Goal: Check status: Check status

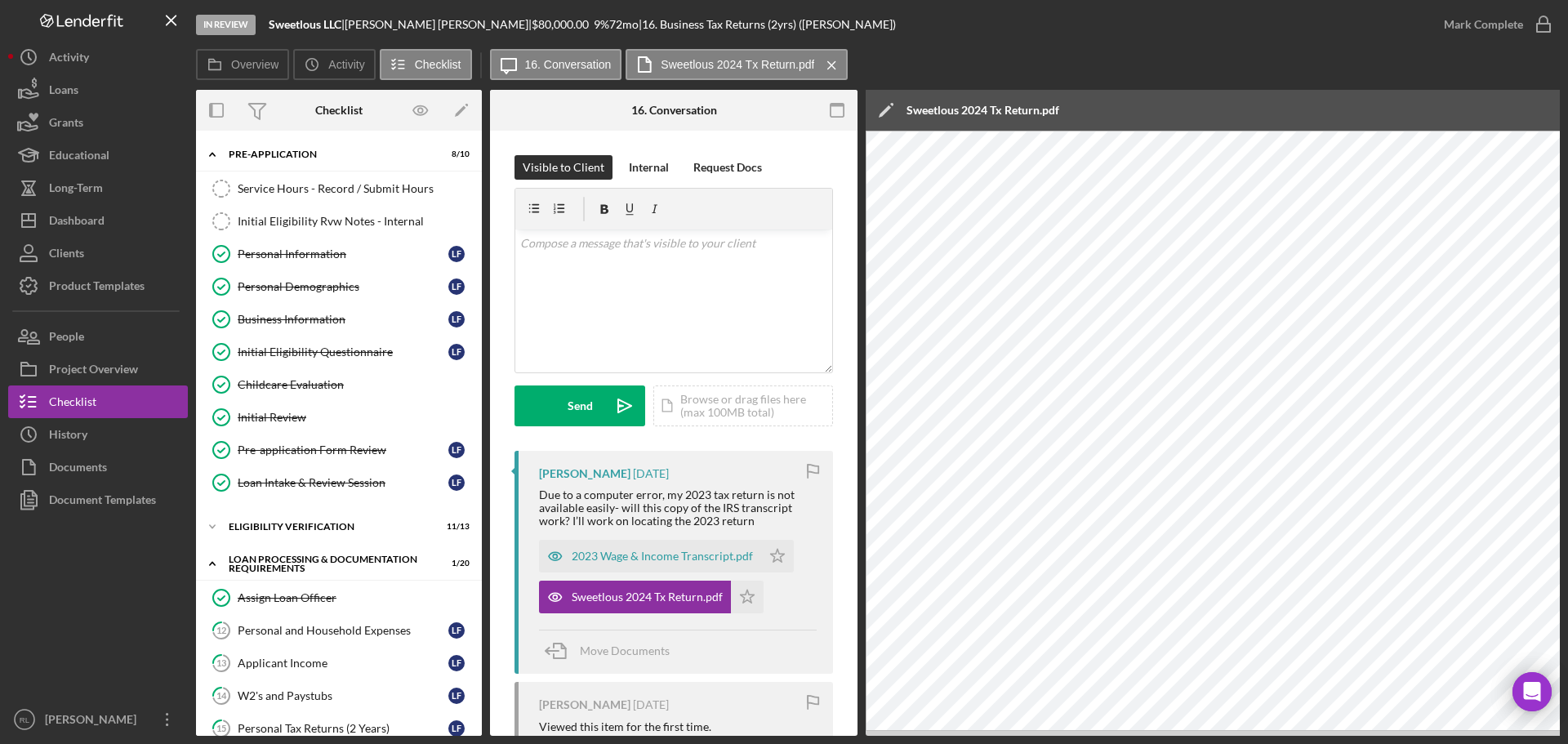
scroll to position [327, 0]
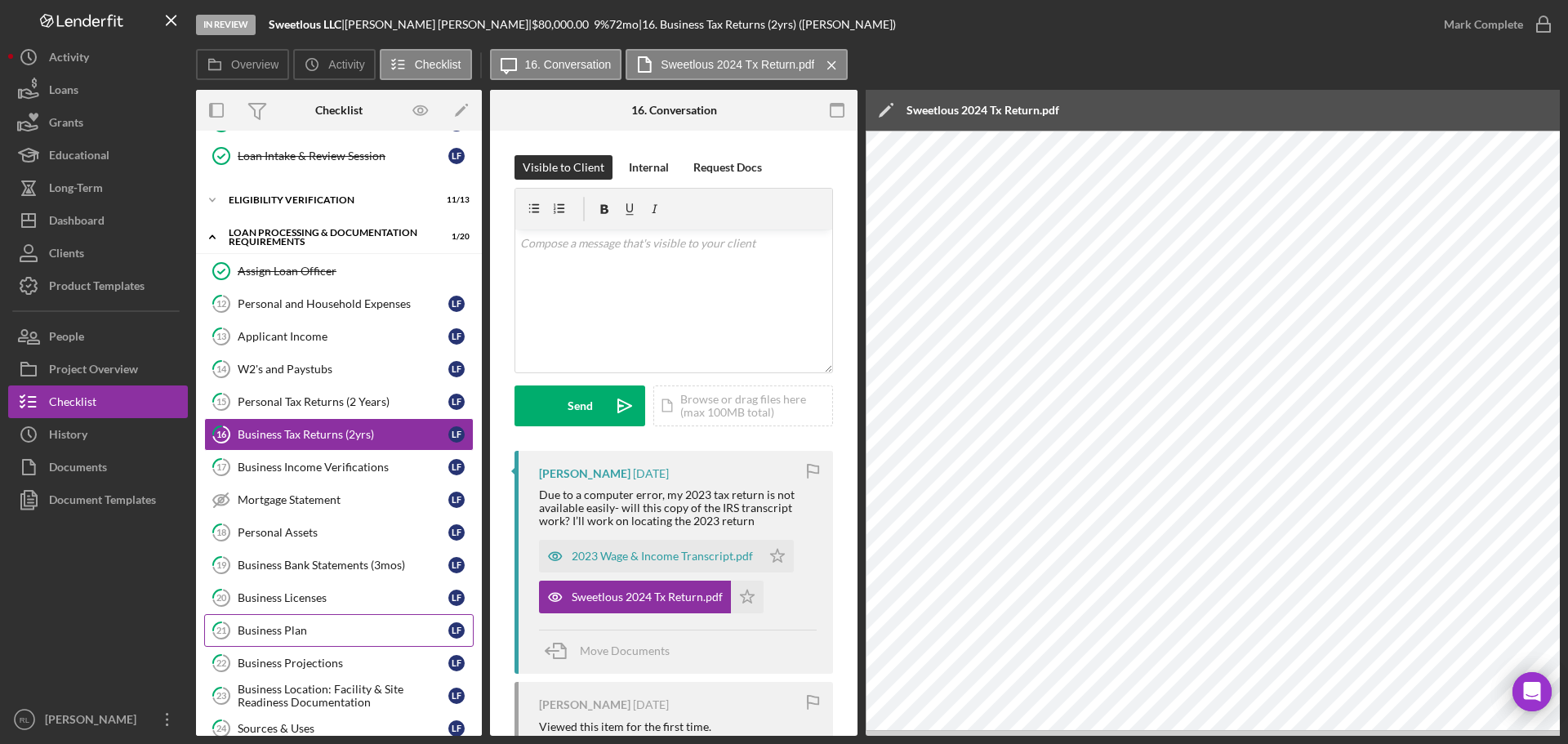
drag, startPoint x: 294, startPoint y: 623, endPoint x: 555, endPoint y: 610, distance: 261.3
click at [294, 624] on div "Business Plan" at bounding box center [343, 631] width 211 height 13
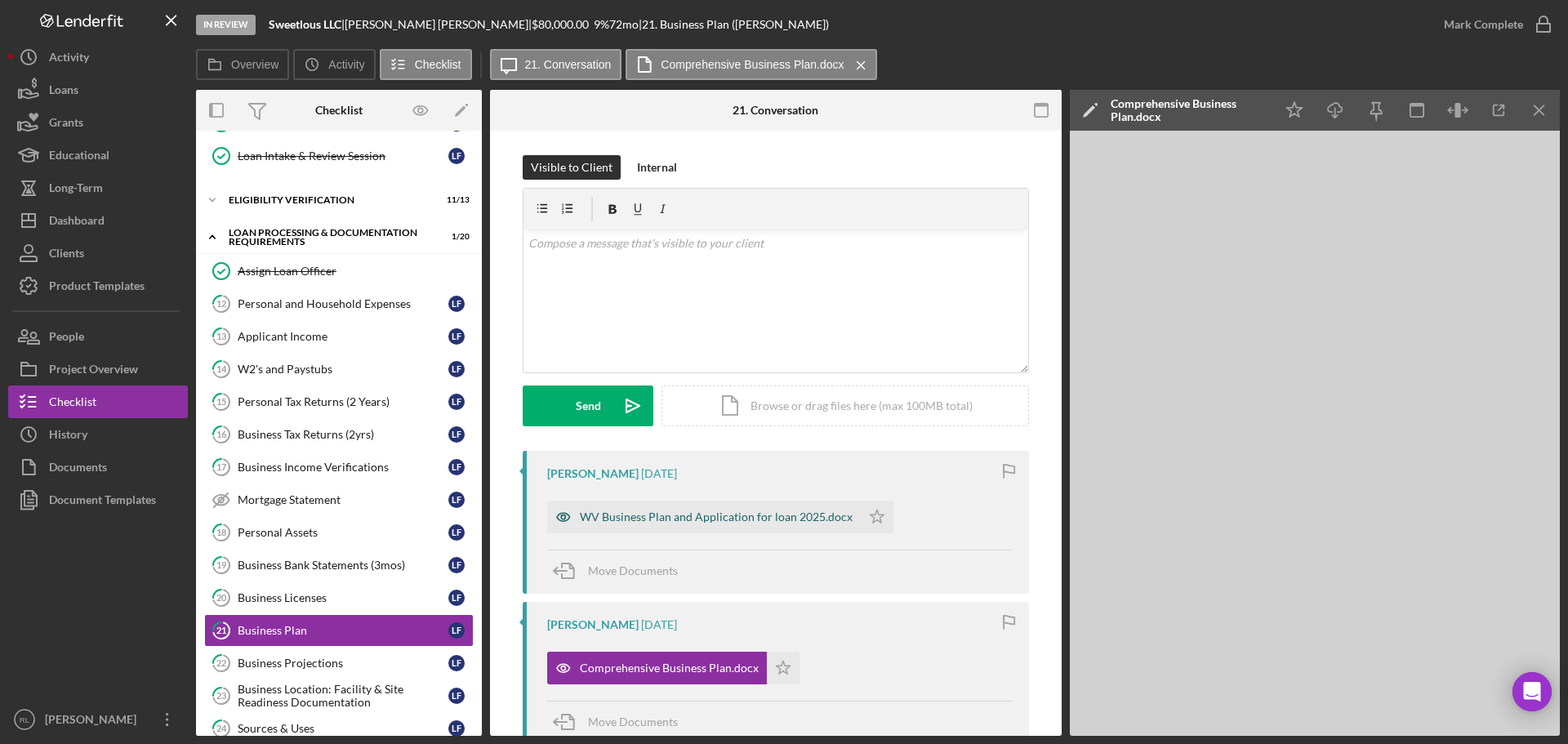
click at [677, 520] on div "WV Business Plan and Application for loan 2025.docx" at bounding box center [716, 517] width 273 height 13
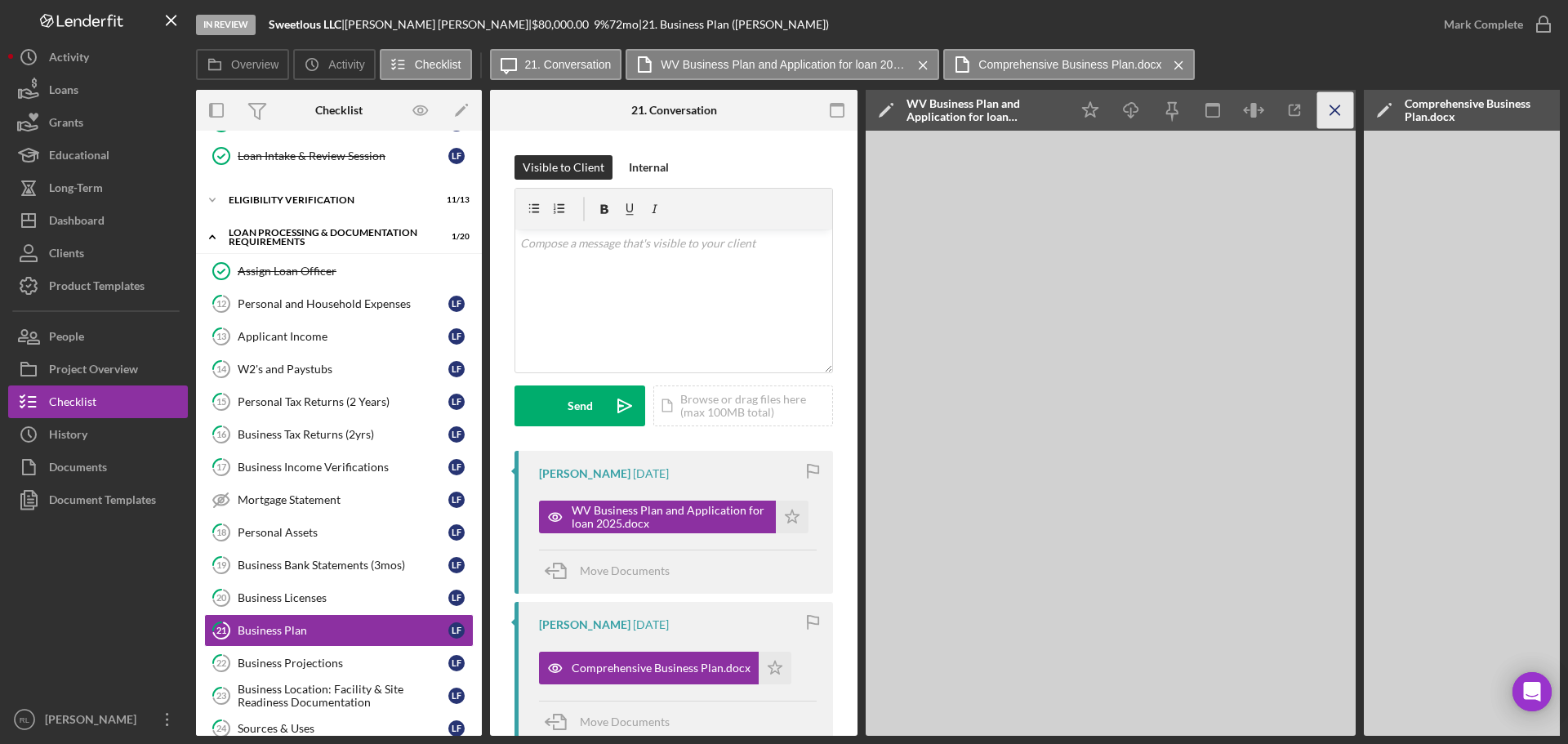
click at [1339, 116] on icon "Icon/Menu Close" at bounding box center [1336, 111] width 37 height 37
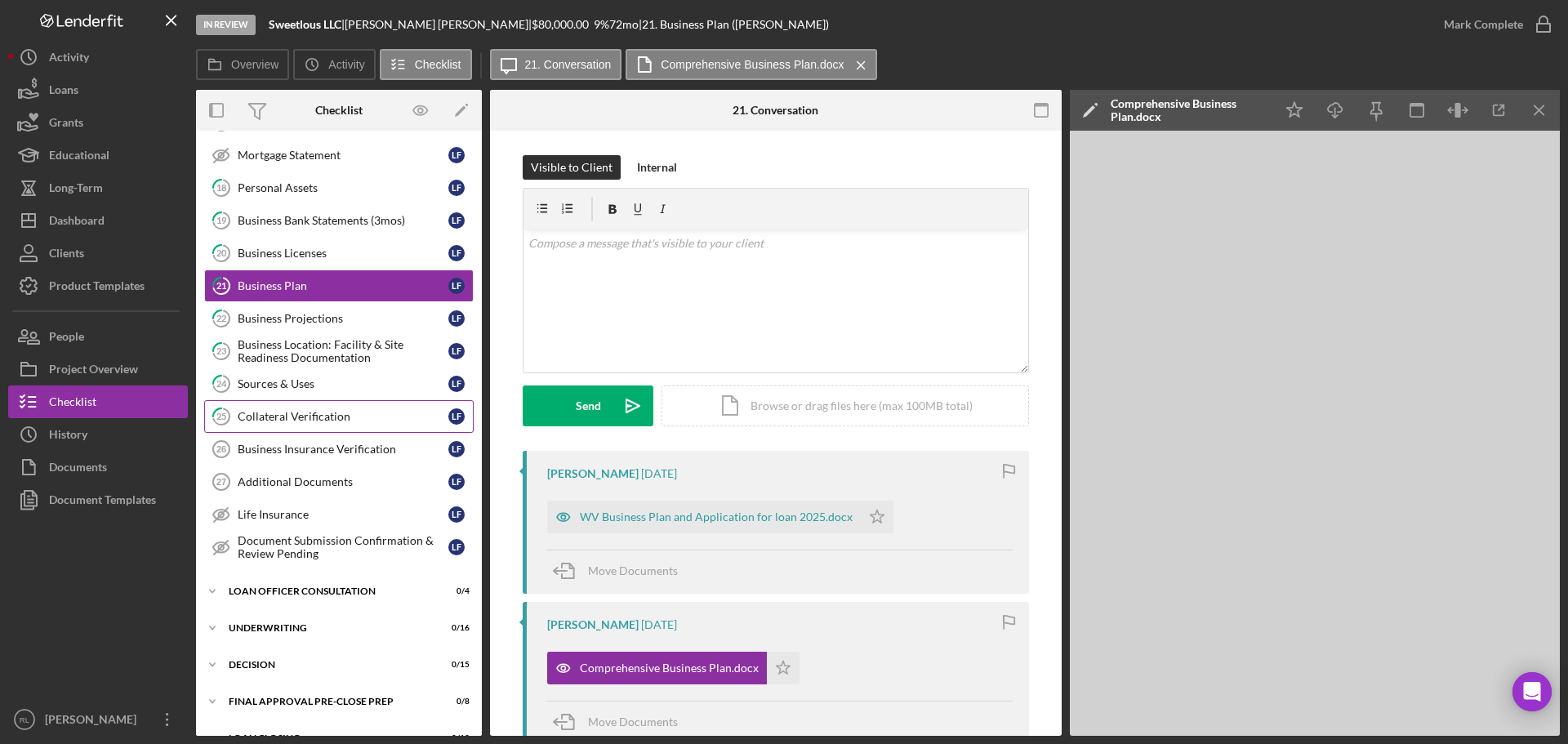
scroll to position [653, 0]
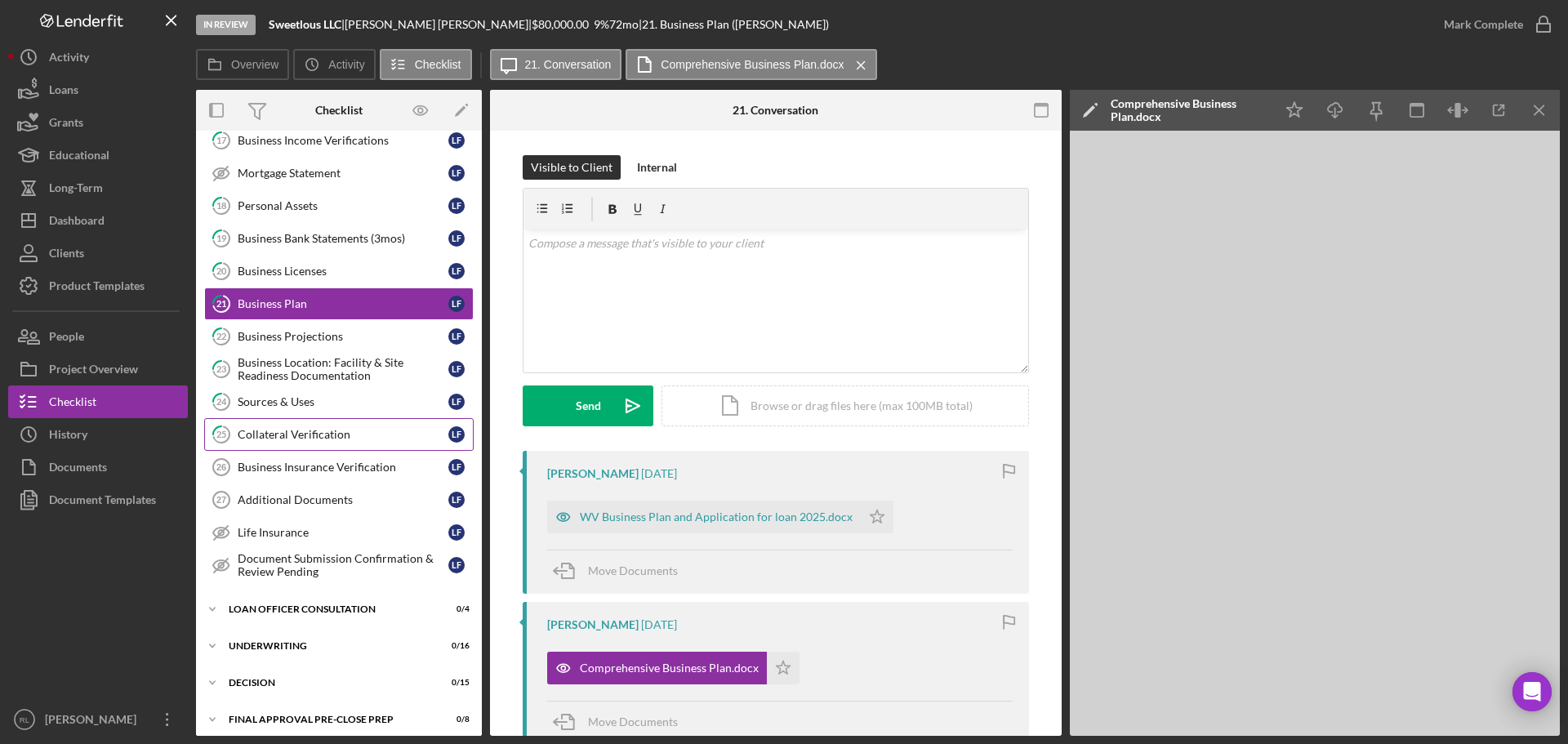
click at [302, 434] on div "Collateral Verification" at bounding box center [343, 435] width 211 height 13
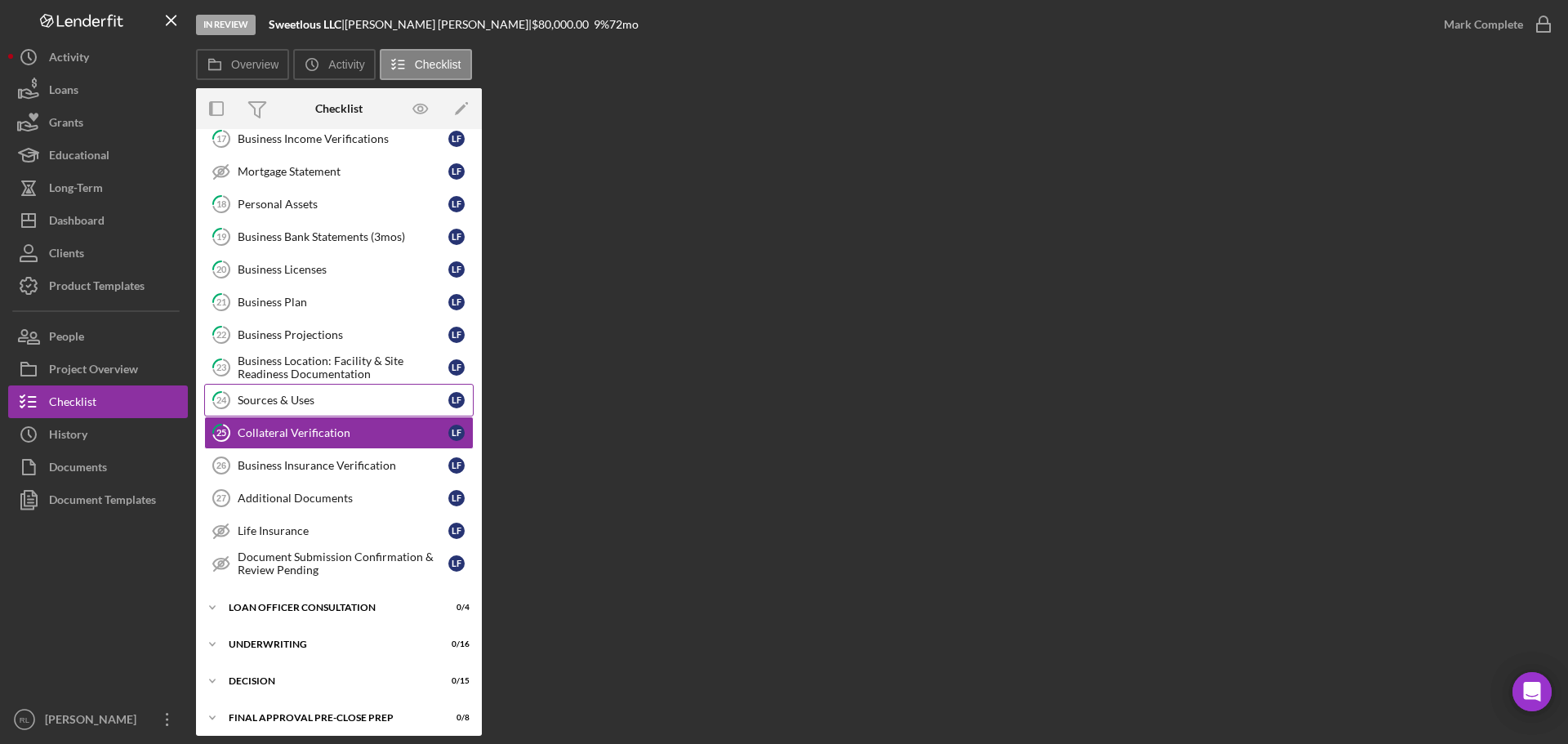
click at [296, 396] on div "Sources & Uses" at bounding box center [343, 400] width 211 height 13
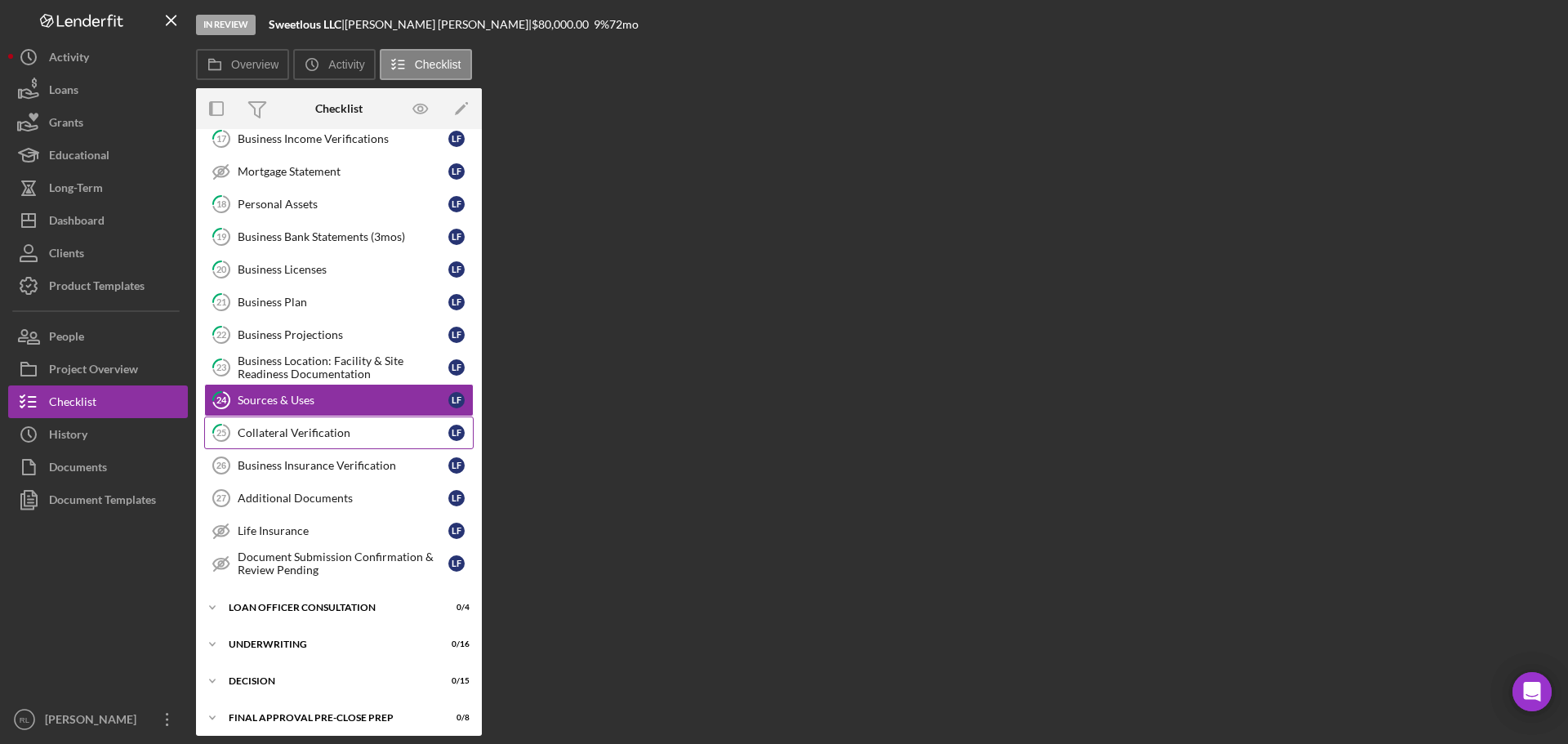
click at [307, 432] on div "Collateral Verification" at bounding box center [343, 433] width 211 height 13
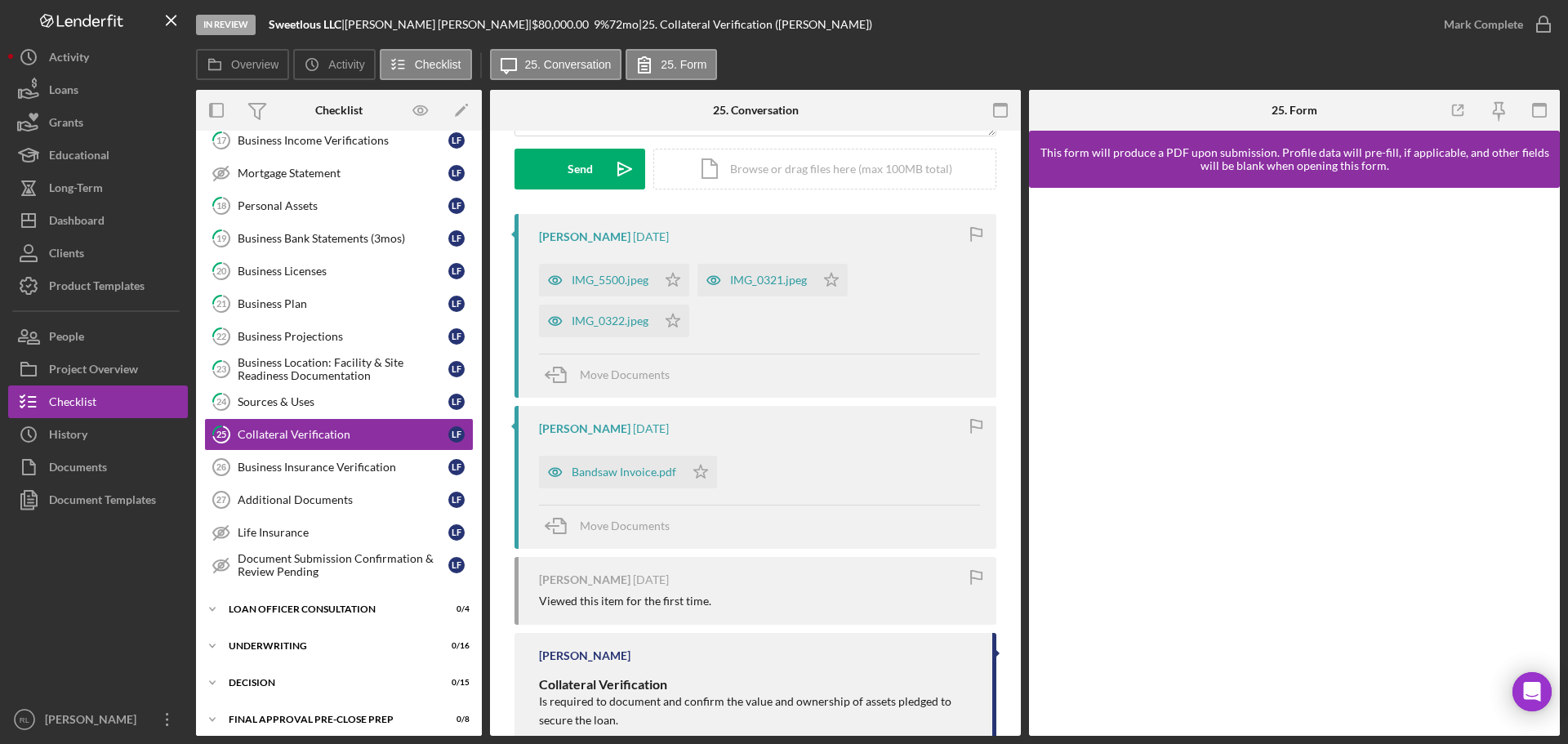
scroll to position [245, 0]
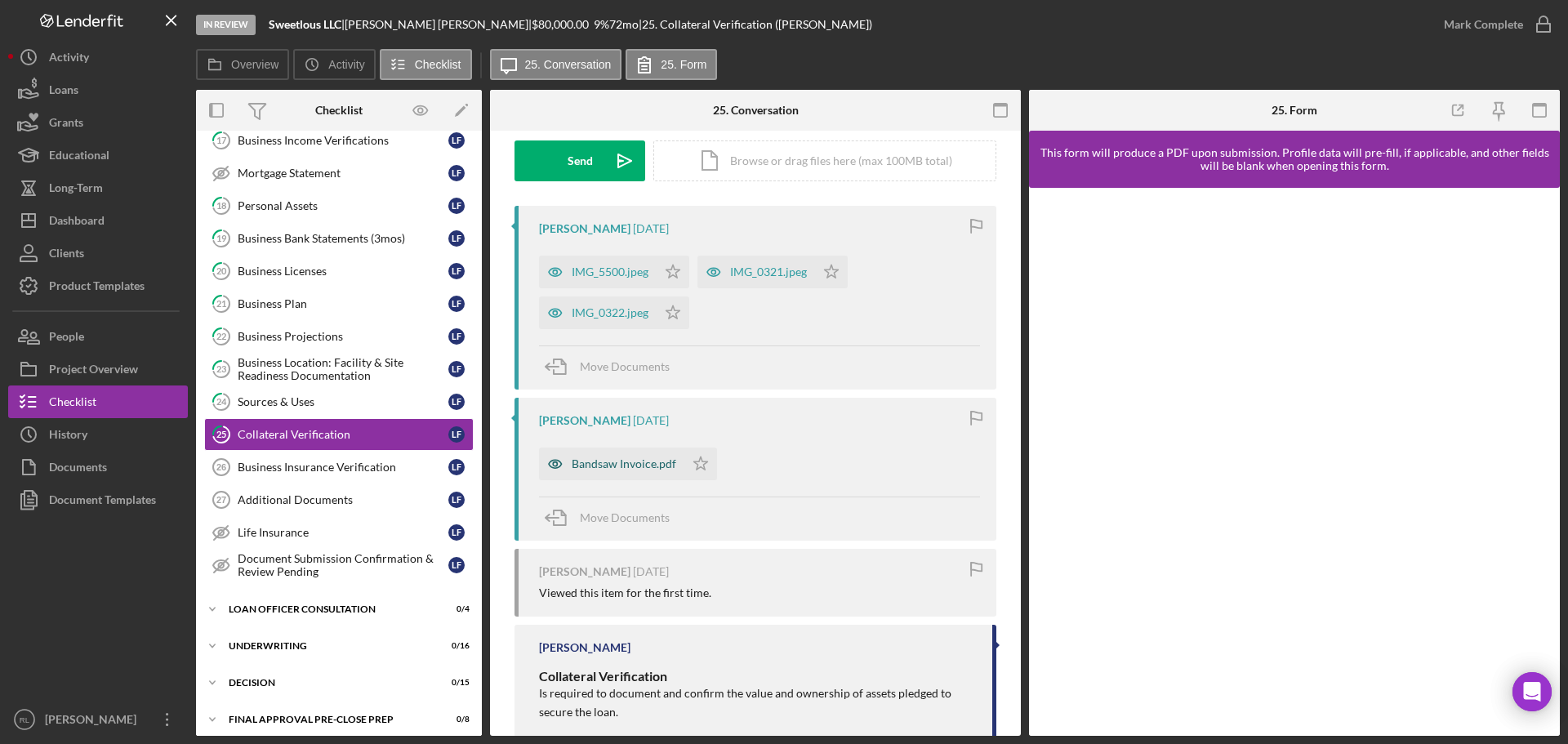
click at [620, 476] on div "Bandsaw Invoice.pdf" at bounding box center [611, 464] width 146 height 33
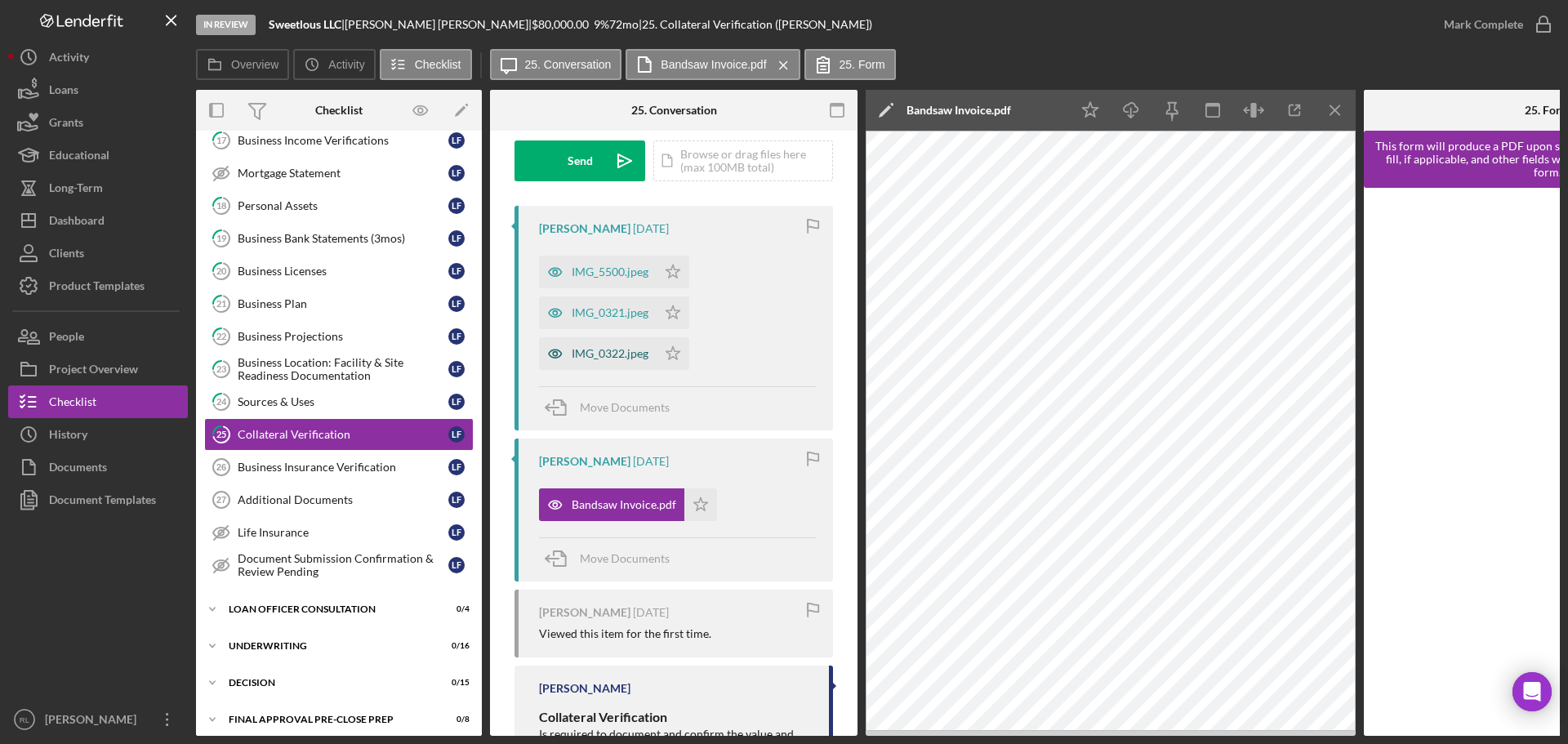
click at [576, 350] on div "IMG_0322.jpeg" at bounding box center [611, 353] width 77 height 13
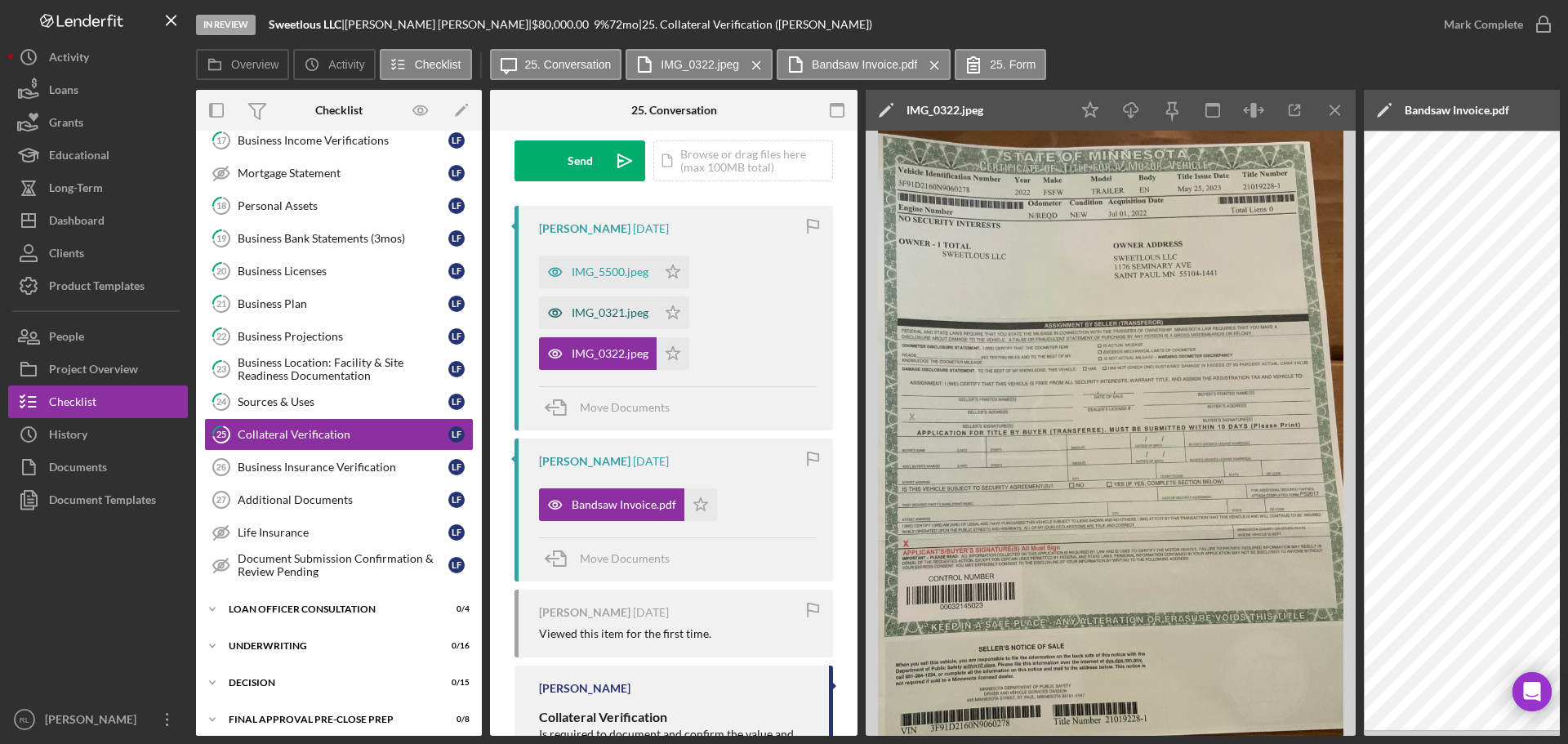
click at [595, 314] on div "IMG_0321.jpeg" at bounding box center [611, 313] width 77 height 13
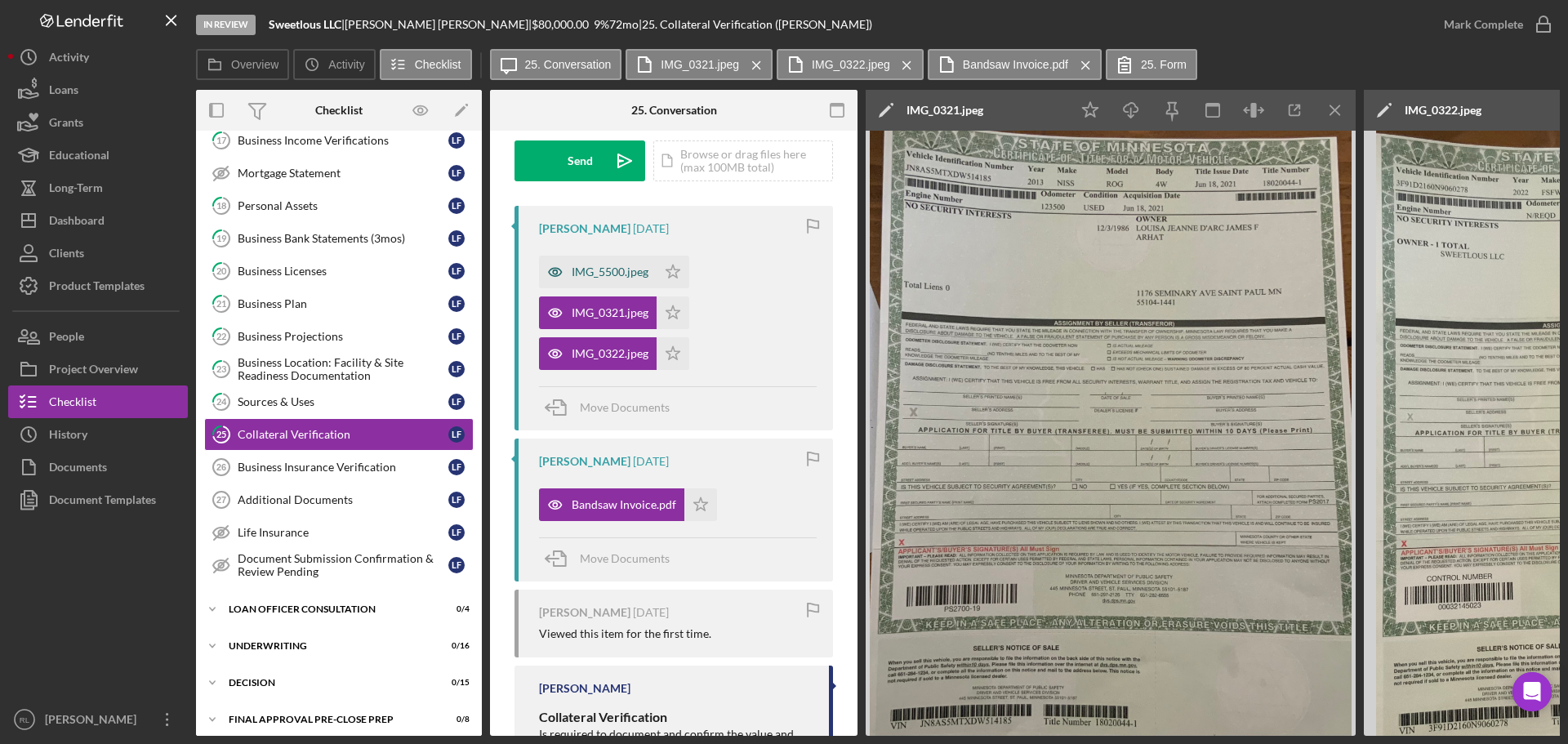
click at [600, 283] on div "IMG_5500.jpeg" at bounding box center [598, 272] width 117 height 33
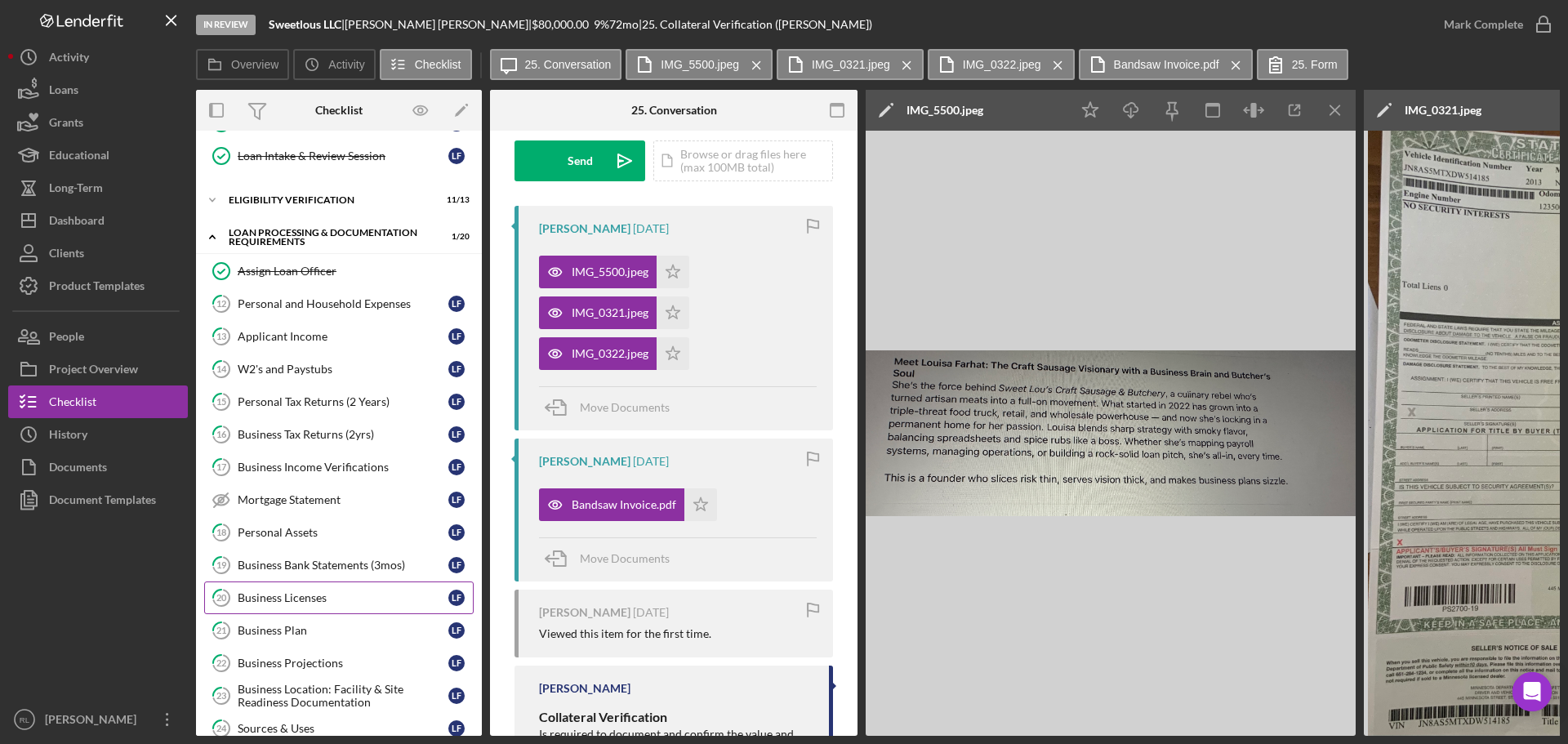
scroll to position [408, 0]
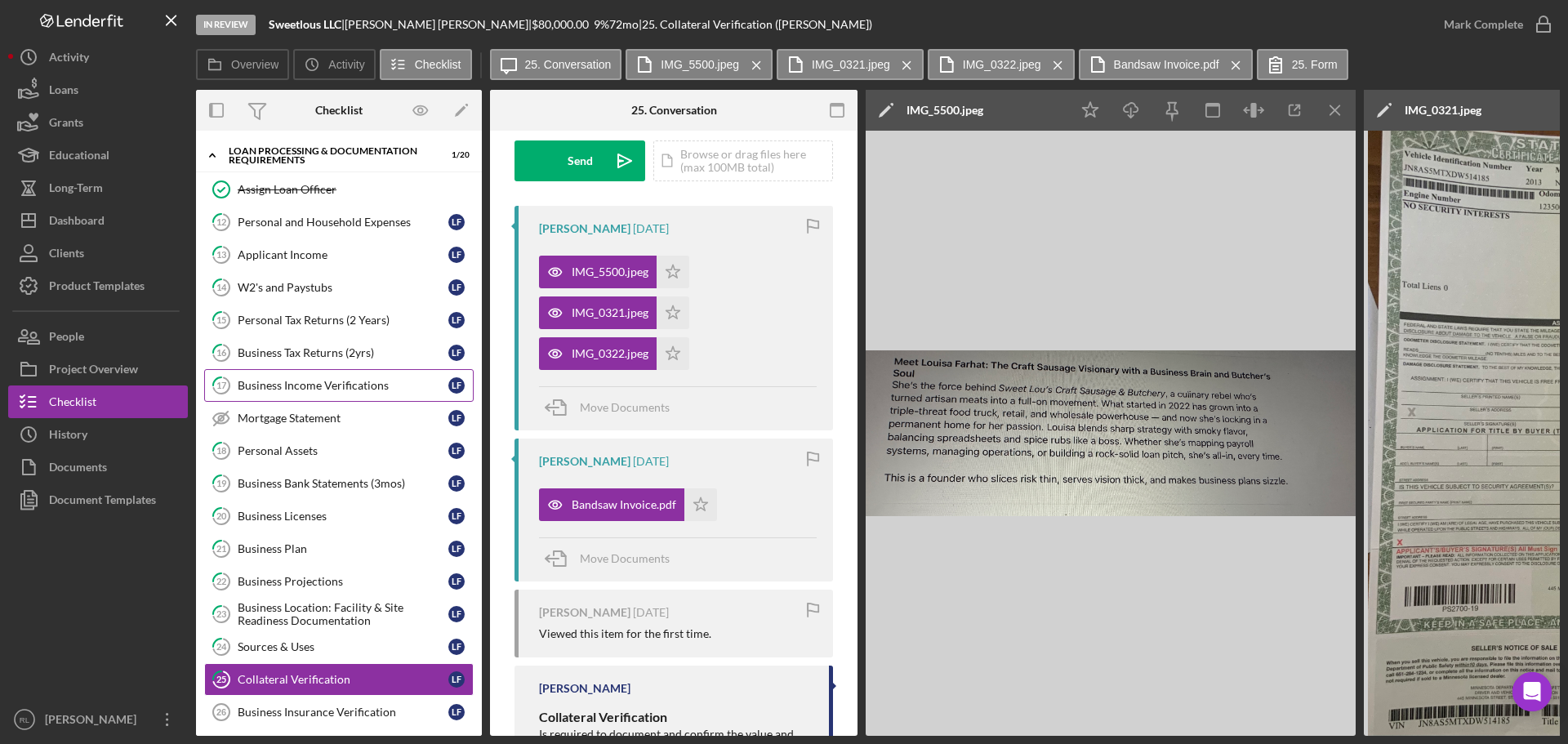
click at [317, 384] on div "Business Income Verifications" at bounding box center [343, 385] width 211 height 13
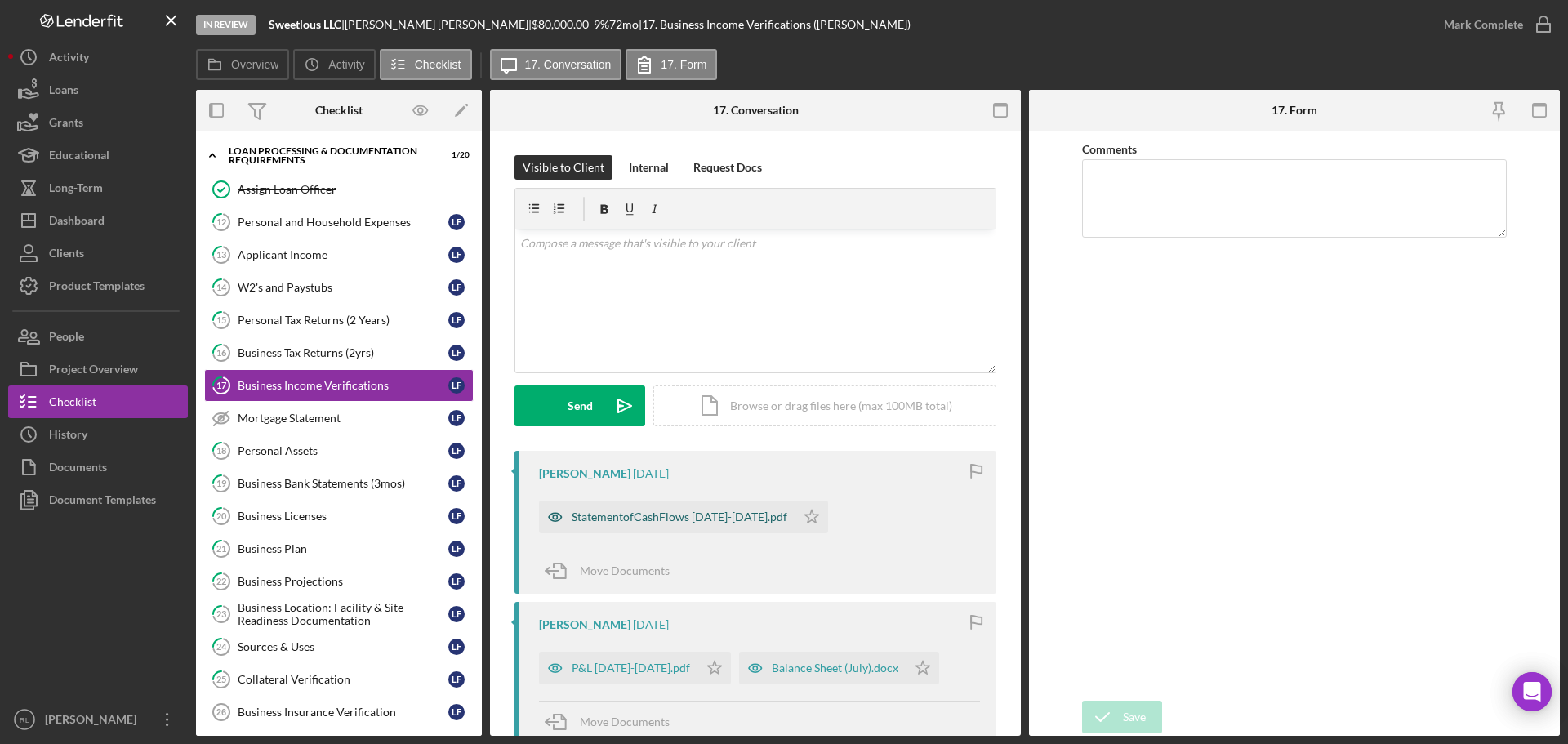
click at [695, 520] on div "StatementofCashFlows [DATE]-[DATE].pdf" at bounding box center [680, 517] width 216 height 13
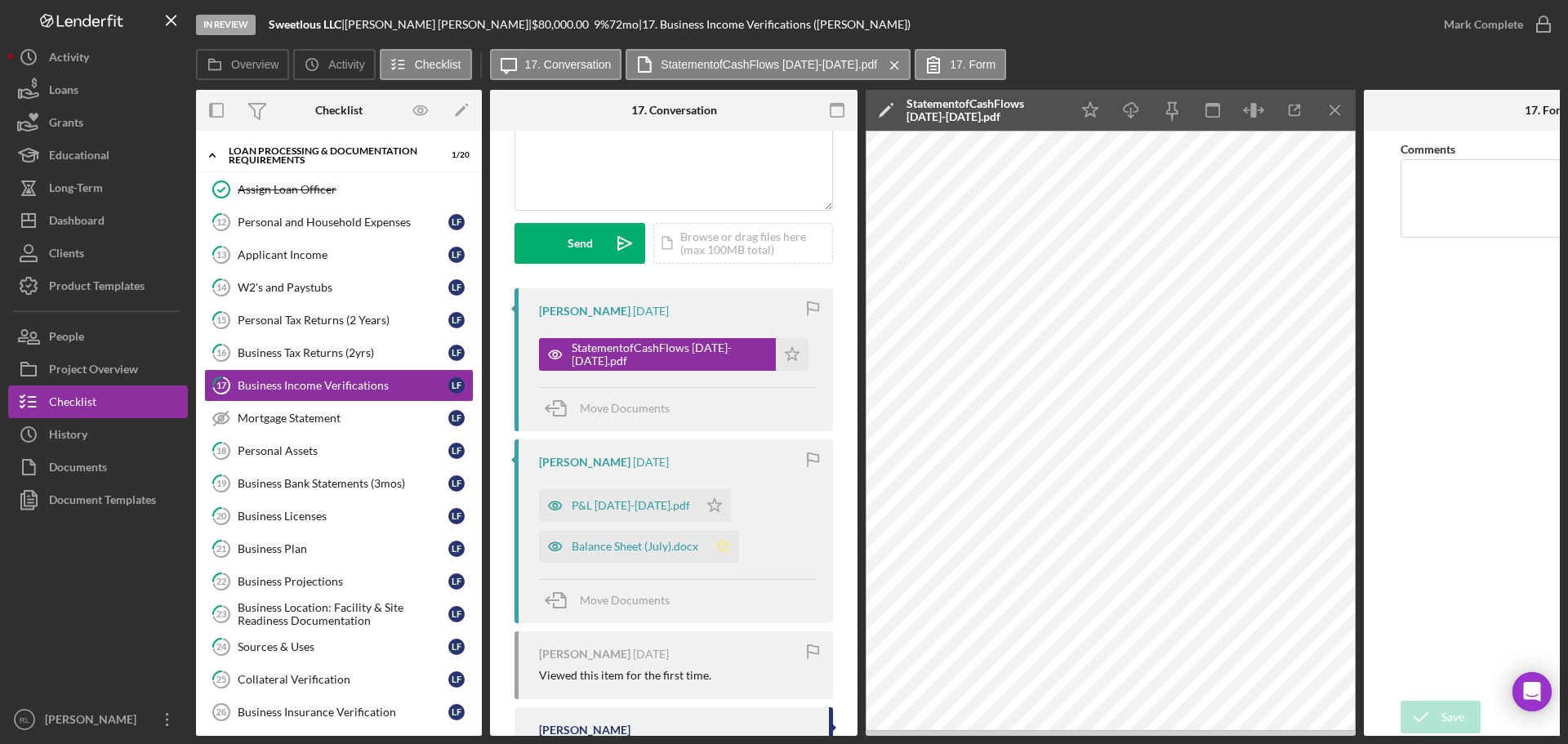
scroll to position [163, 0]
click at [586, 542] on div "Balance Sheet (July).docx" at bounding box center [635, 545] width 126 height 13
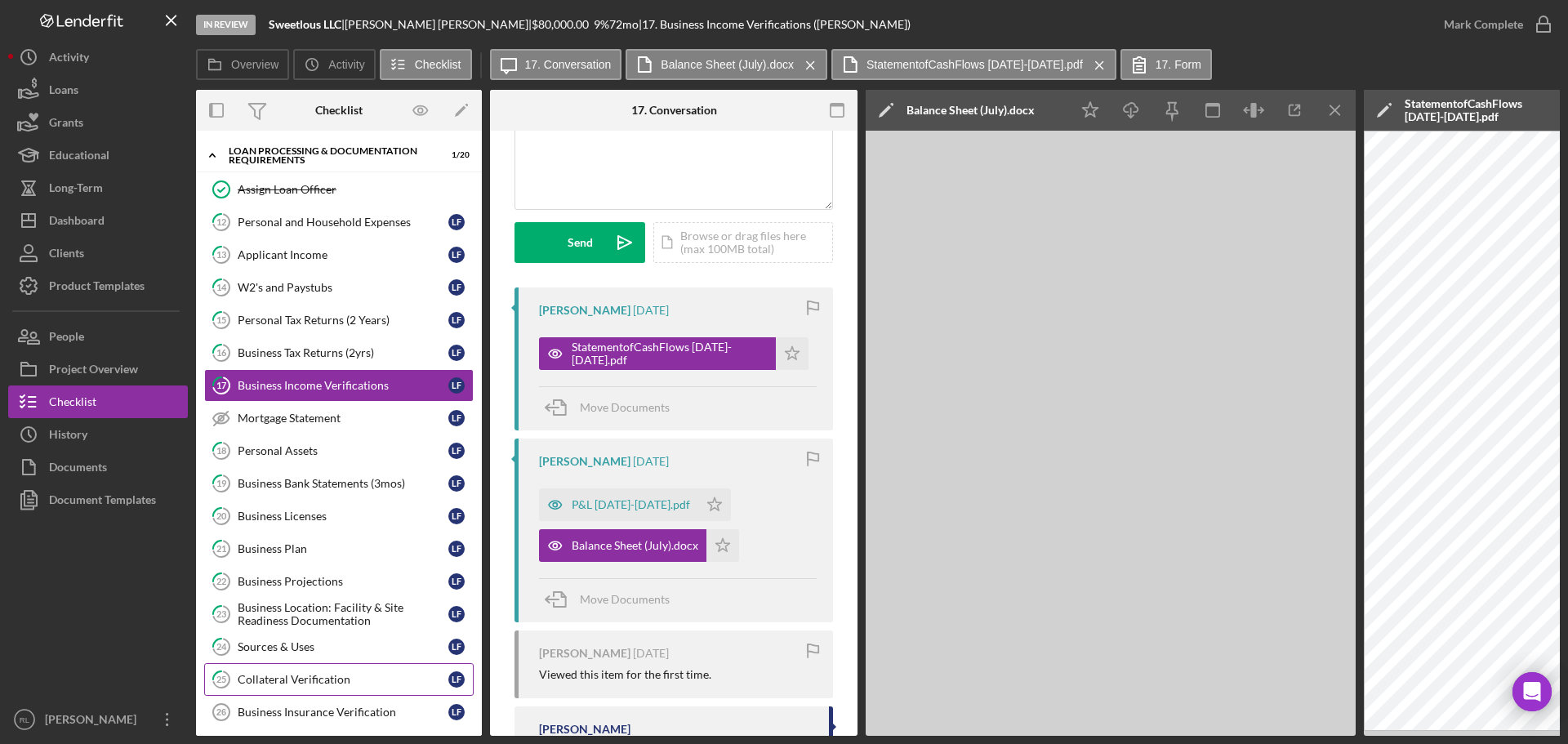
click at [320, 678] on div "Collateral Verification" at bounding box center [343, 679] width 211 height 13
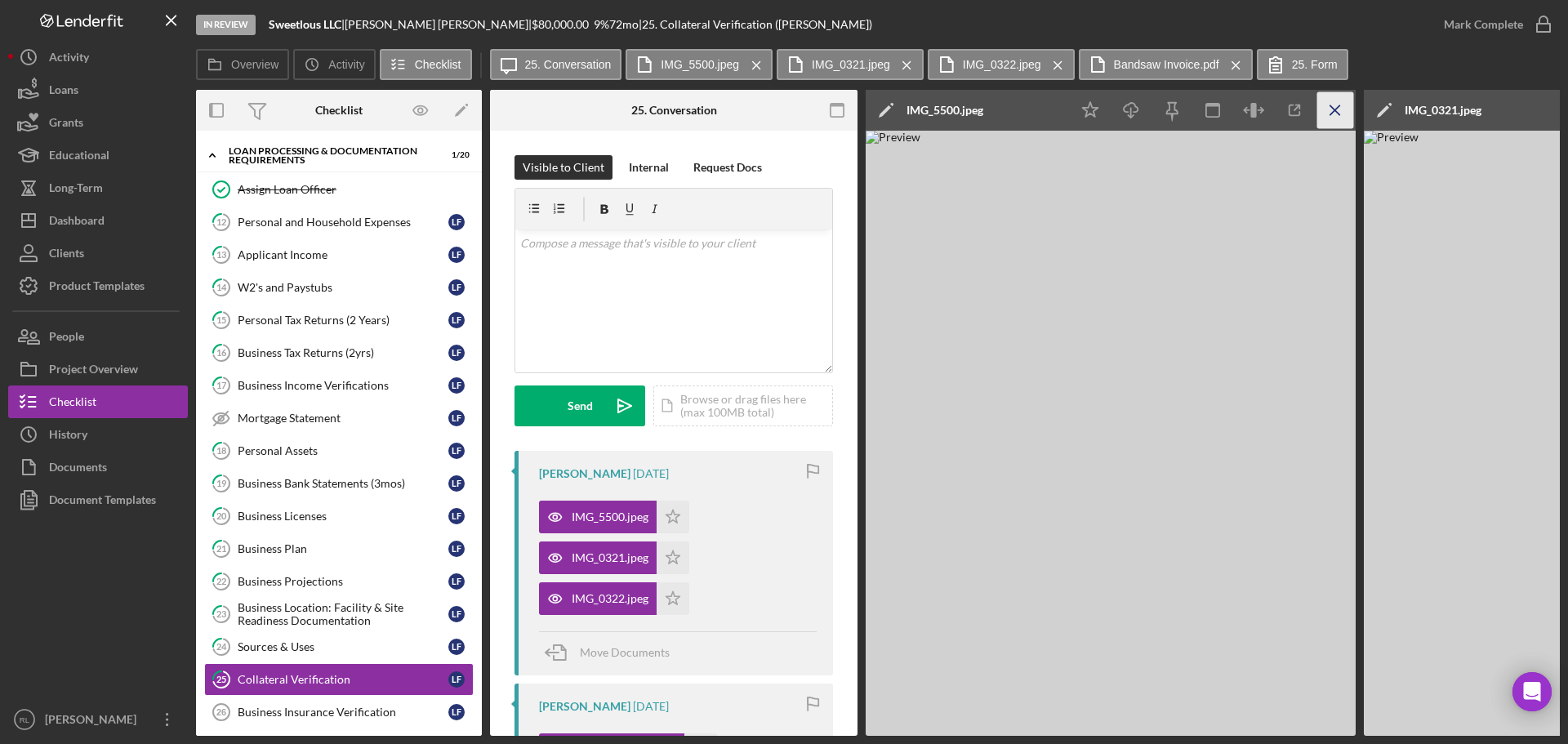
click at [1342, 105] on icon "Icon/Menu Close" at bounding box center [1336, 111] width 37 height 37
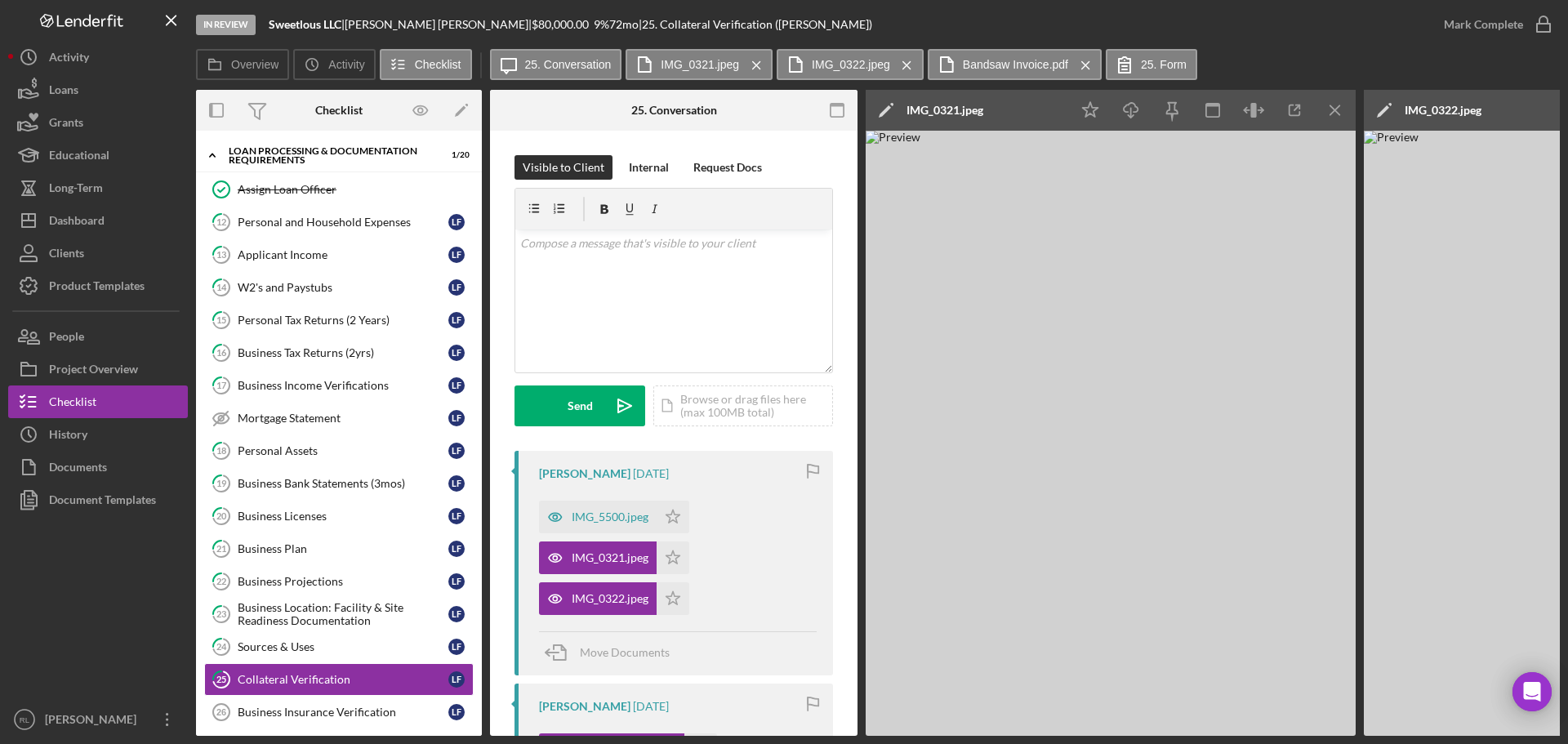
drag, startPoint x: 905, startPoint y: 738, endPoint x: 933, endPoint y: 734, distance: 28.3
click at [933, 734] on div "In Review Sweetlous LLC | [PERSON_NAME] | $80,000.00 9 % 72 mo | 25. Collateral…" at bounding box center [784, 372] width 1568 height 744
drag, startPoint x: 1388, startPoint y: 114, endPoint x: 1153, endPoint y: 113, distance: 235.0
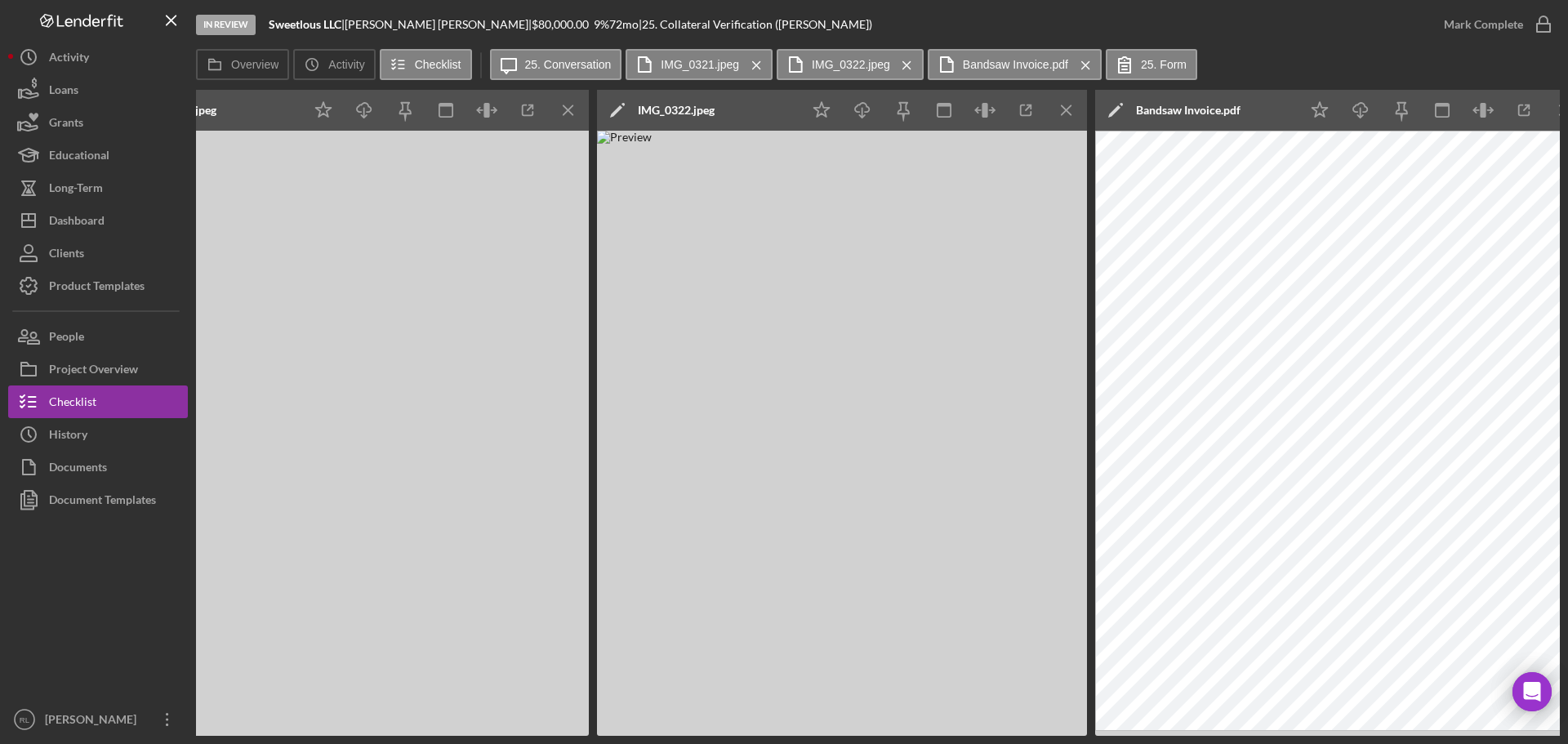
scroll to position [0, 1168]
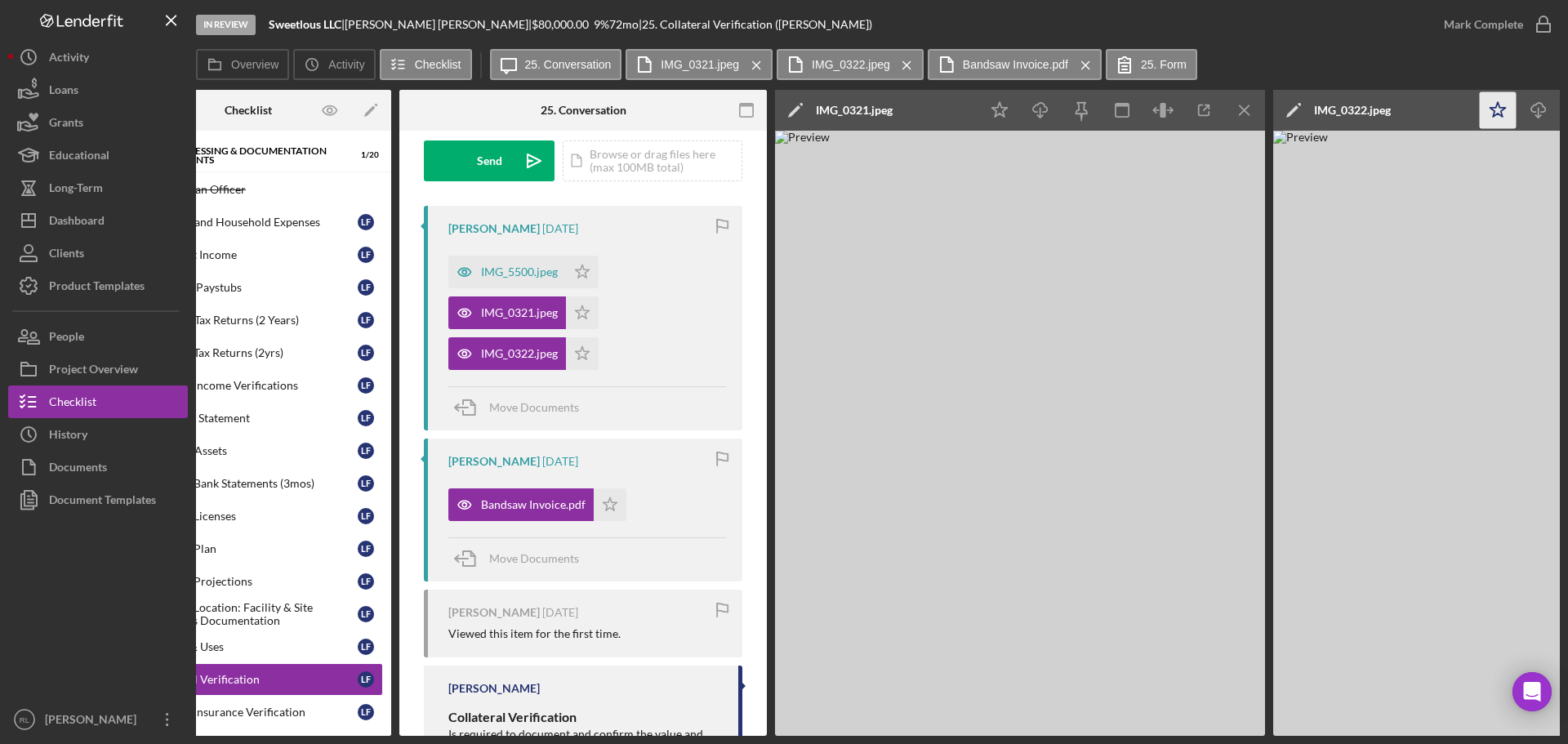
drag, startPoint x: 1254, startPoint y: 112, endPoint x: 1134, endPoint y: 107, distance: 120.1
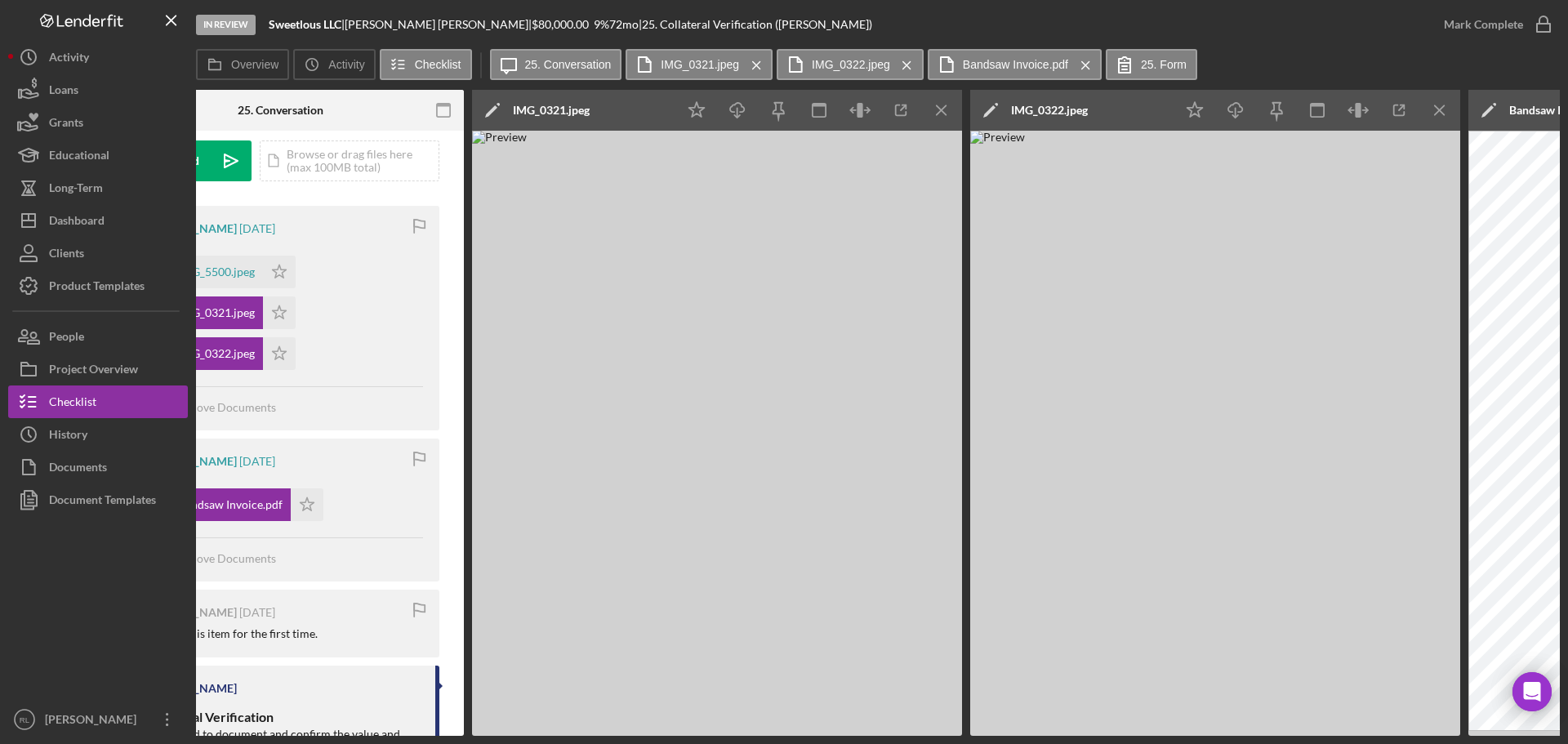
scroll to position [0, 449]
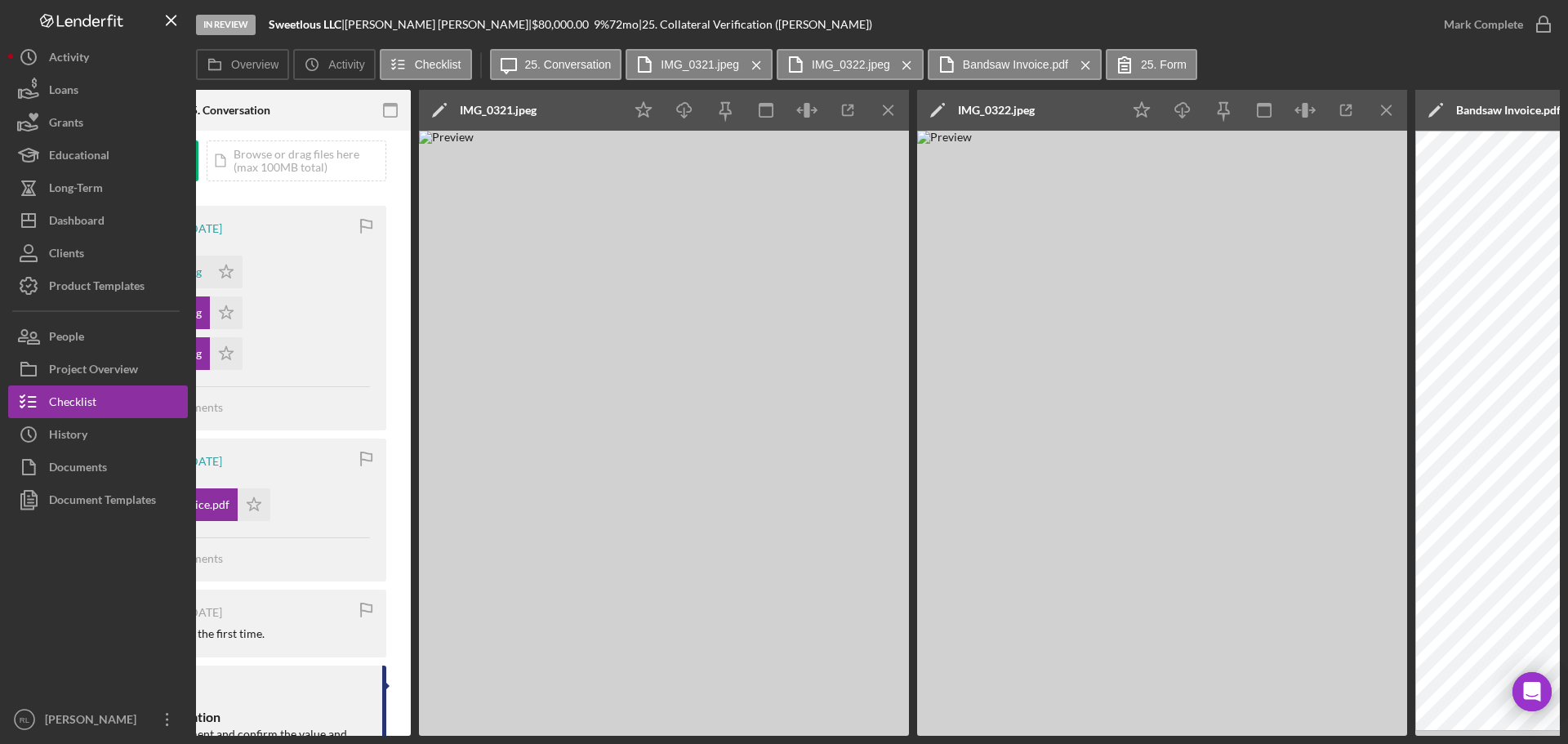
drag, startPoint x: 977, startPoint y: 113, endPoint x: 1025, endPoint y: 111, distance: 48.0
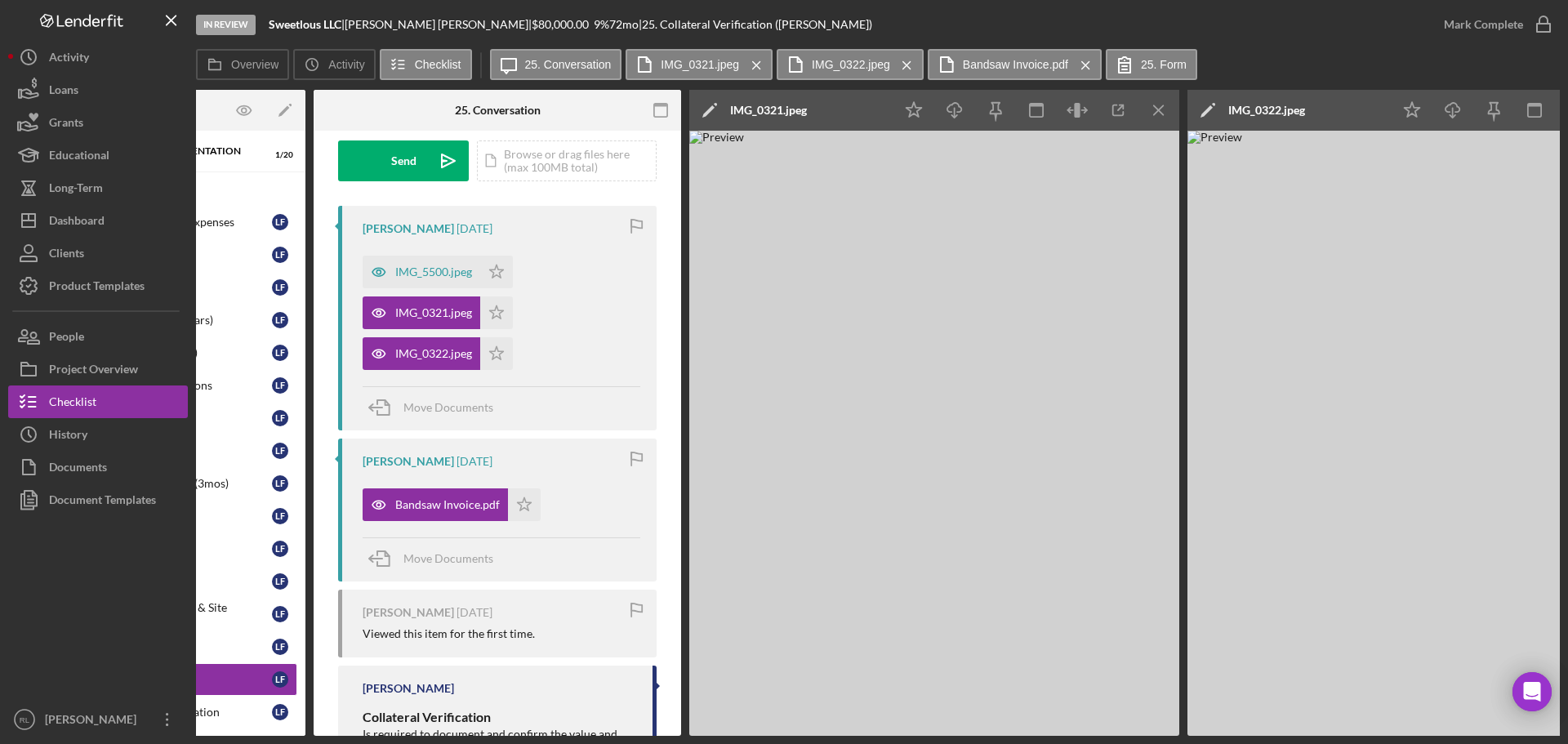
scroll to position [0, 0]
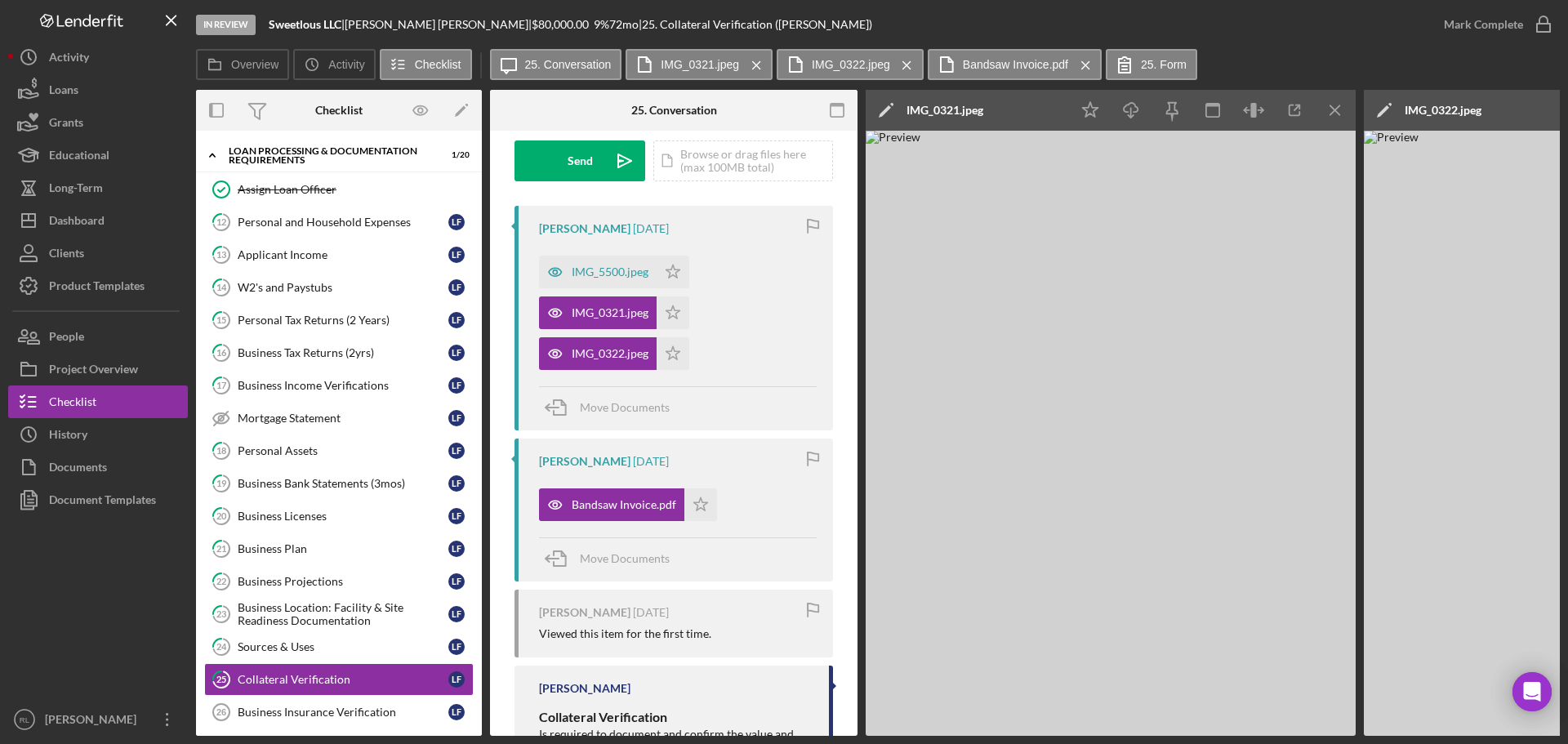
drag, startPoint x: 389, startPoint y: 248, endPoint x: 300, endPoint y: 244, distance: 89.1
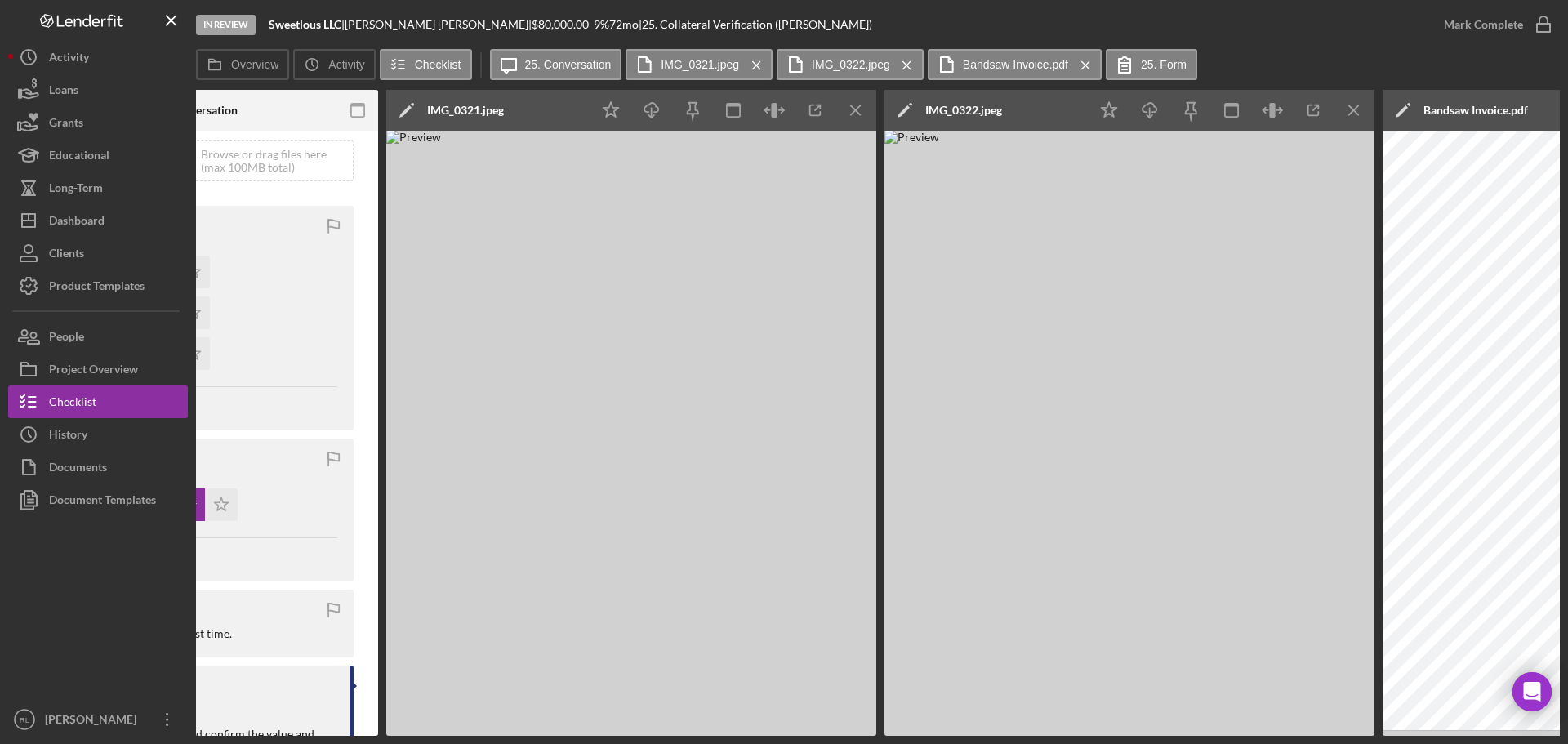
scroll to position [0, 545]
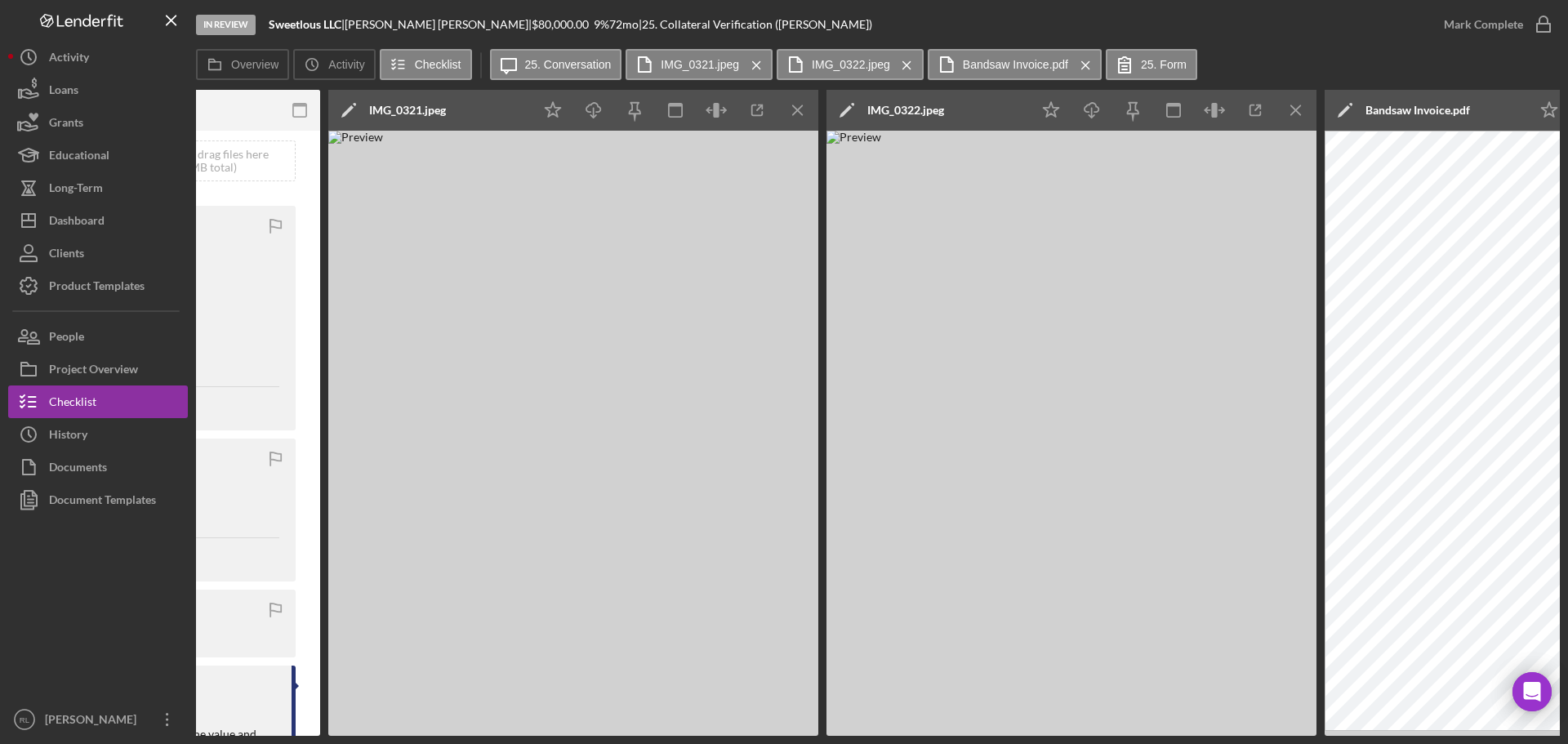
drag, startPoint x: 799, startPoint y: 307, endPoint x: 864, endPoint y: 301, distance: 65.3
